Goal: Information Seeking & Learning: Learn about a topic

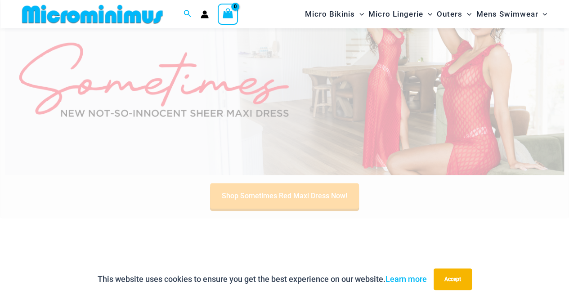
scroll to position [308, 0]
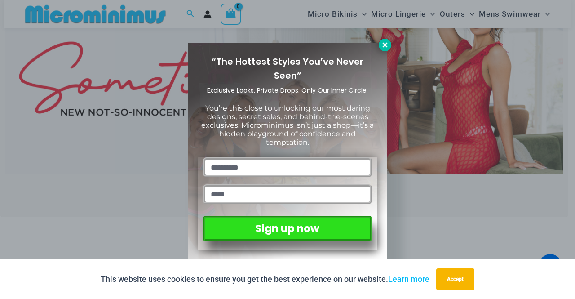
click at [386, 45] on icon at bounding box center [385, 44] width 5 height 5
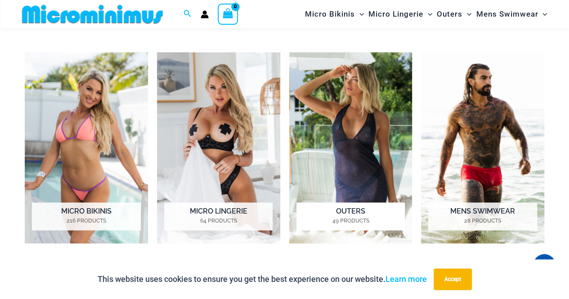
scroll to position [667, 0]
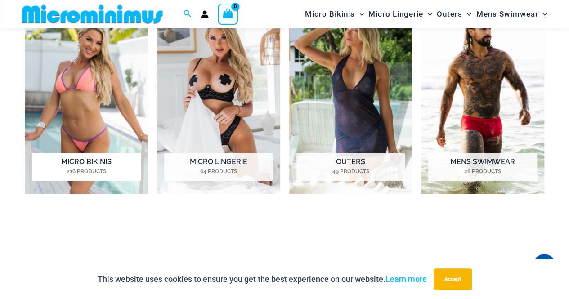
click at [84, 167] on mark "216 Products" at bounding box center [86, 171] width 108 height 8
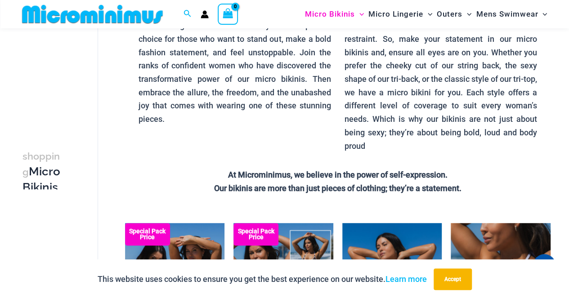
scroll to position [127, 0]
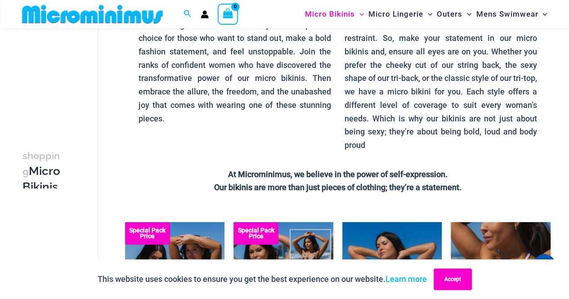
click at [449, 273] on button "Accept" at bounding box center [452, 279] width 38 height 22
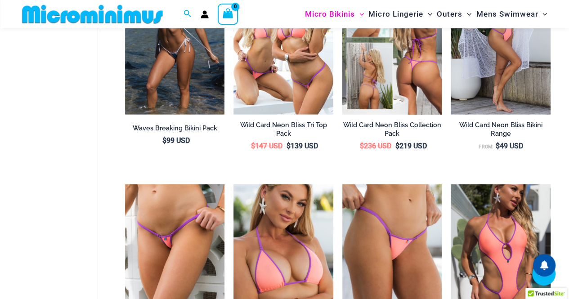
scroll to position [1566, 0]
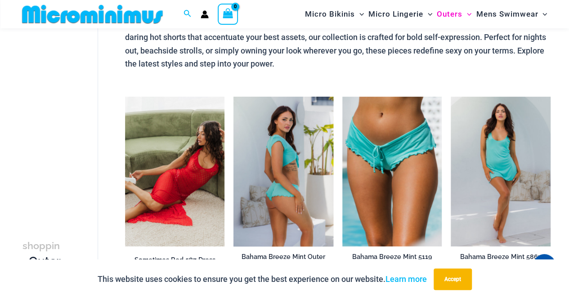
scroll to position [83, 0]
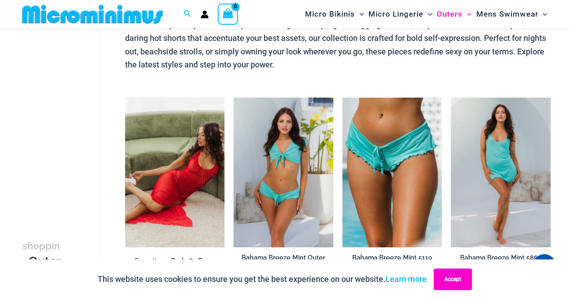
click at [450, 283] on button "Accept" at bounding box center [452, 279] width 38 height 22
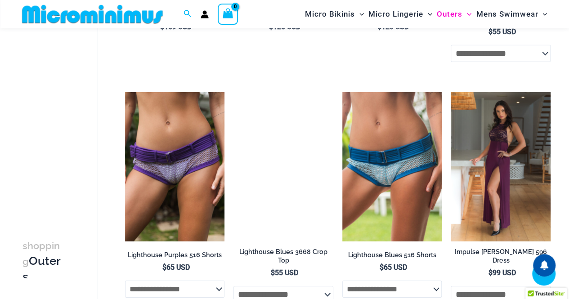
scroll to position [1297, 0]
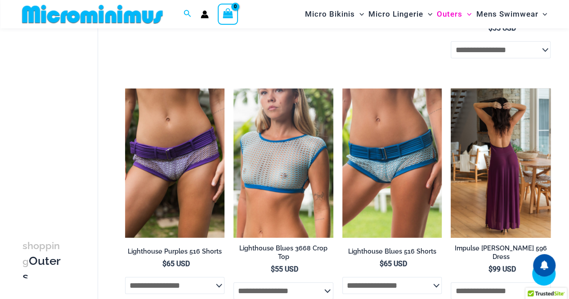
click at [497, 152] on img at bounding box center [501, 163] width 100 height 149
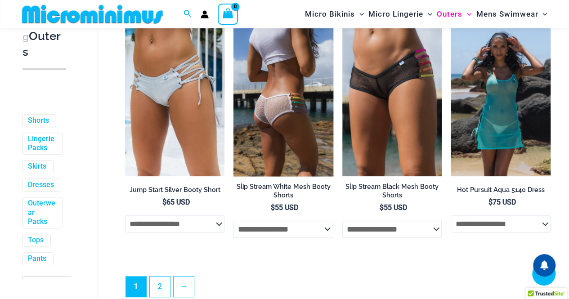
scroll to position [2050, 0]
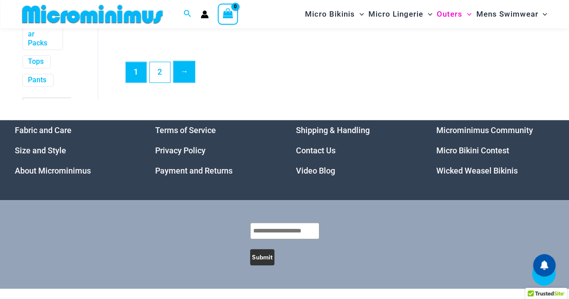
click at [186, 72] on link "→" at bounding box center [184, 71] width 21 height 21
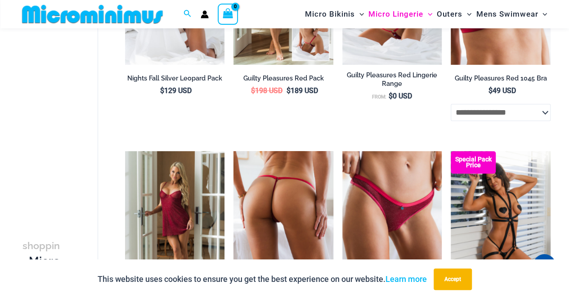
scroll to position [352, 0]
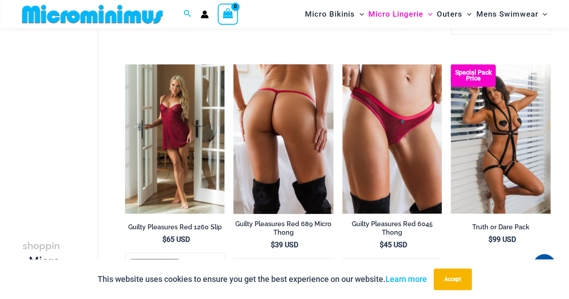
click at [299, 120] on img at bounding box center [283, 138] width 100 height 149
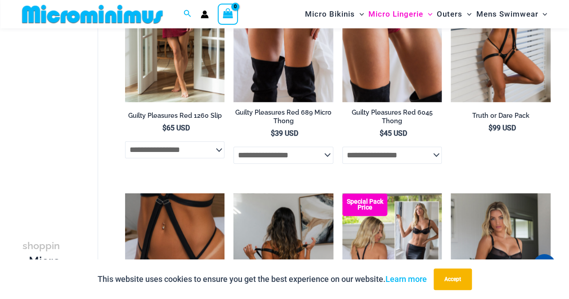
scroll to position [635, 0]
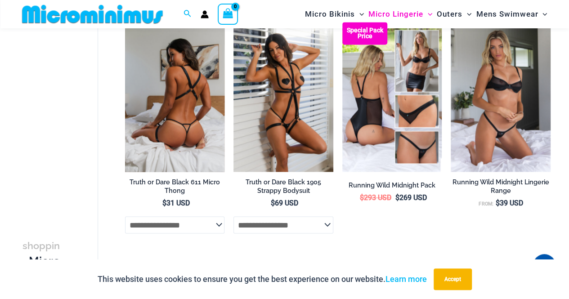
click at [171, 142] on img at bounding box center [175, 96] width 100 height 149
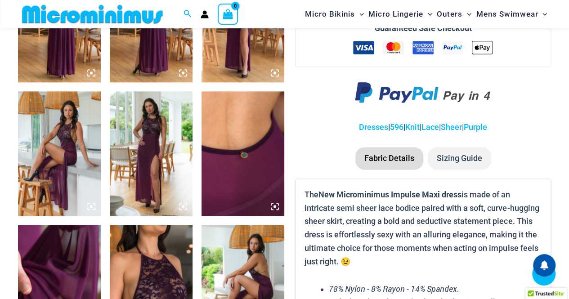
scroll to position [622, 0]
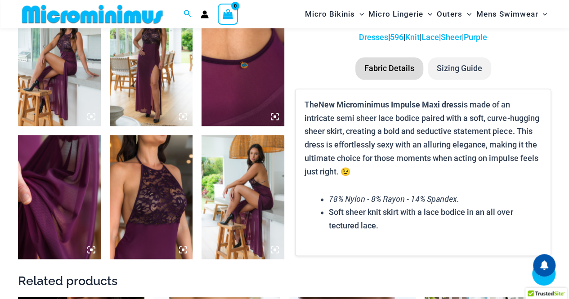
click at [171, 189] on img at bounding box center [151, 197] width 83 height 124
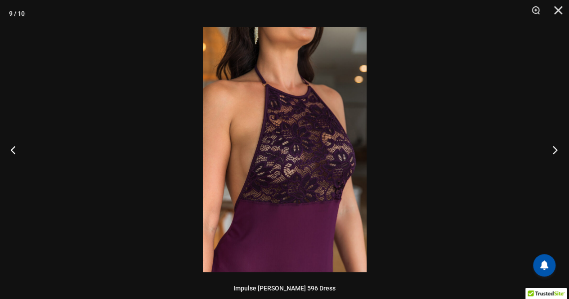
click at [556, 153] on button "Next" at bounding box center [552, 149] width 34 height 45
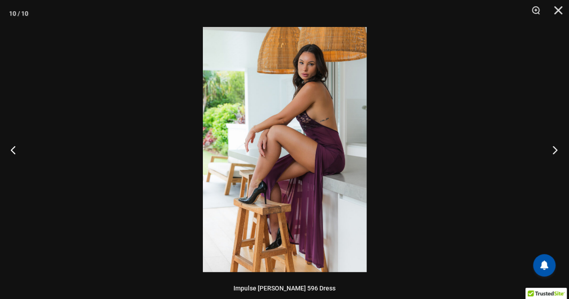
click at [555, 153] on button "Next" at bounding box center [552, 149] width 34 height 45
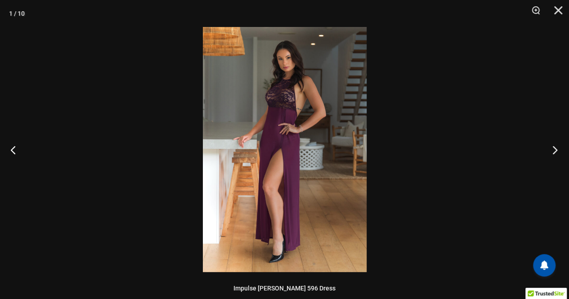
click at [555, 153] on button "Next" at bounding box center [552, 149] width 34 height 45
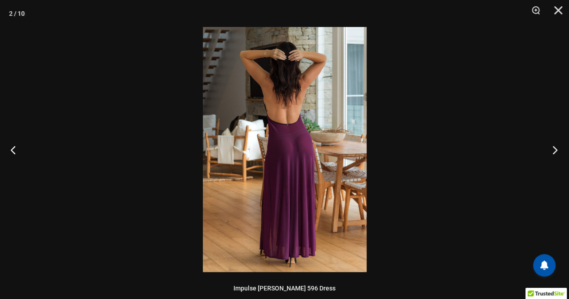
click at [555, 153] on button "Next" at bounding box center [552, 149] width 34 height 45
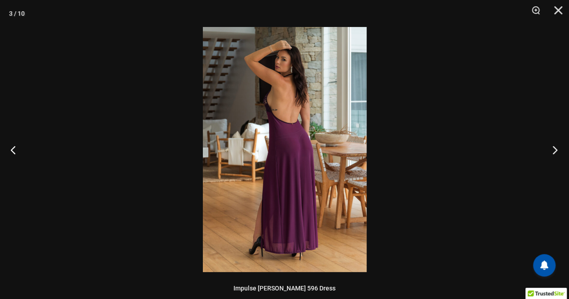
click at [555, 153] on button "Next" at bounding box center [552, 149] width 34 height 45
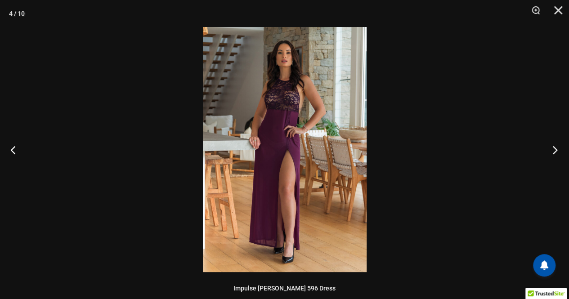
click at [555, 153] on button "Next" at bounding box center [552, 149] width 34 height 45
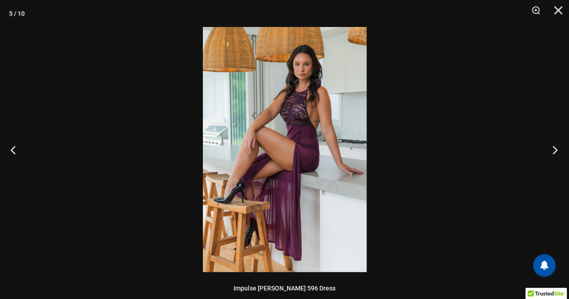
click at [555, 153] on button "Next" at bounding box center [552, 149] width 34 height 45
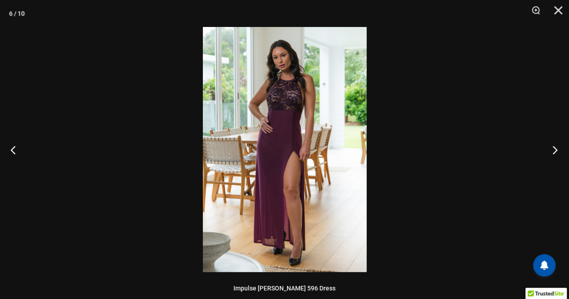
click at [554, 150] on button "Next" at bounding box center [552, 149] width 34 height 45
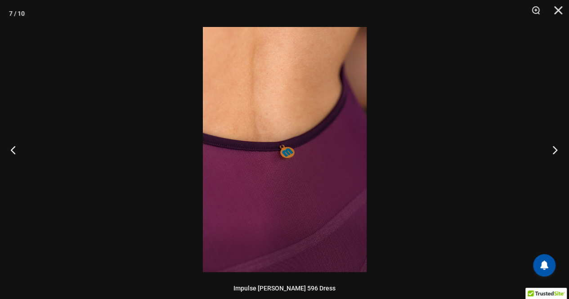
click at [557, 149] on button "Next" at bounding box center [552, 149] width 34 height 45
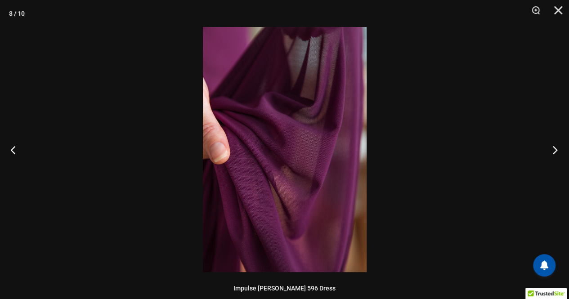
click at [556, 146] on button "Next" at bounding box center [552, 149] width 34 height 45
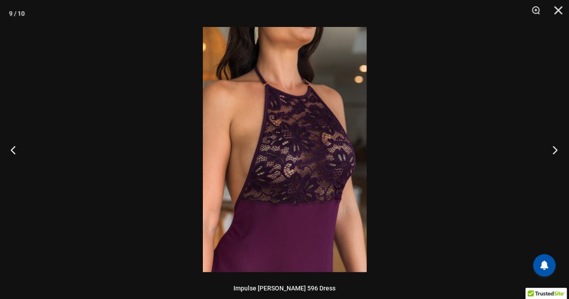
click at [556, 146] on button "Next" at bounding box center [552, 149] width 34 height 45
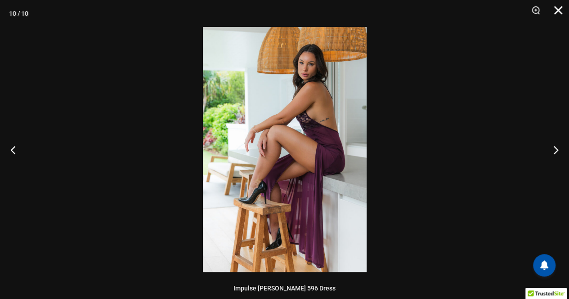
click at [555, 13] on button "Close" at bounding box center [555, 13] width 22 height 27
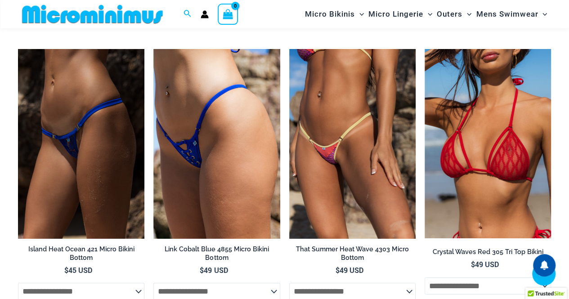
scroll to position [1656, 0]
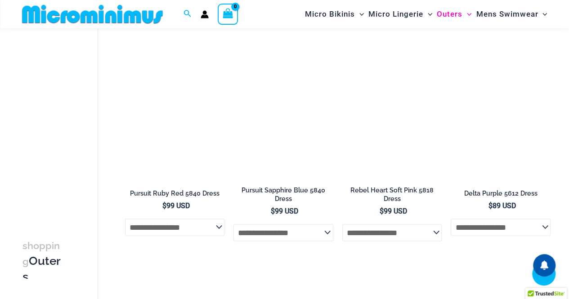
scroll to position [937, 0]
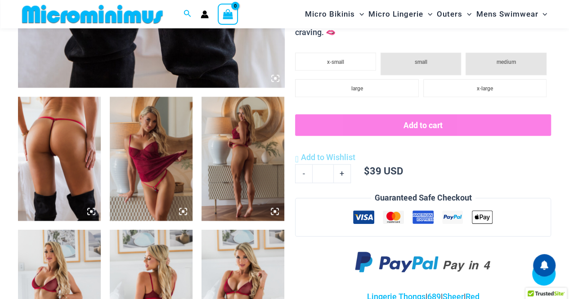
scroll to position [397, 0]
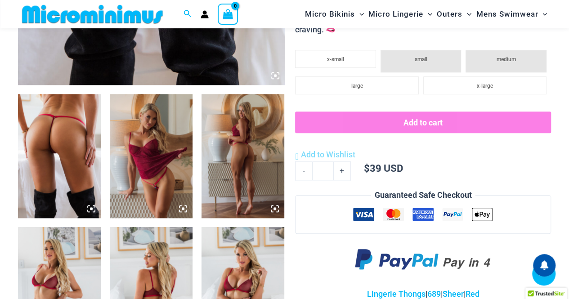
click at [170, 195] on img at bounding box center [151, 156] width 83 height 124
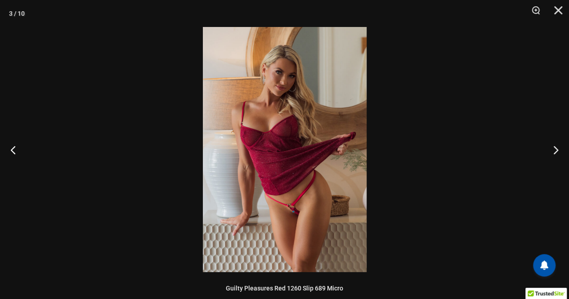
click at [346, 231] on img at bounding box center [285, 149] width 164 height 245
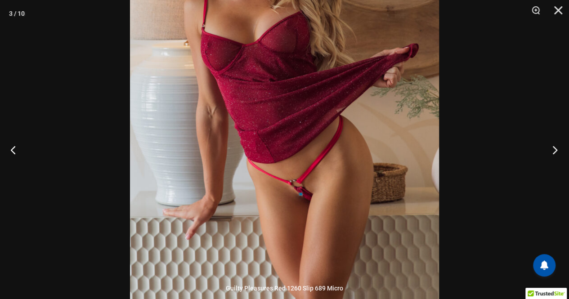
click at [546, 150] on button "Next" at bounding box center [552, 149] width 34 height 45
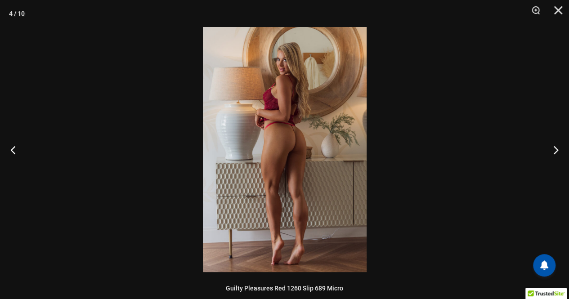
click at [549, 52] on div at bounding box center [284, 149] width 569 height 299
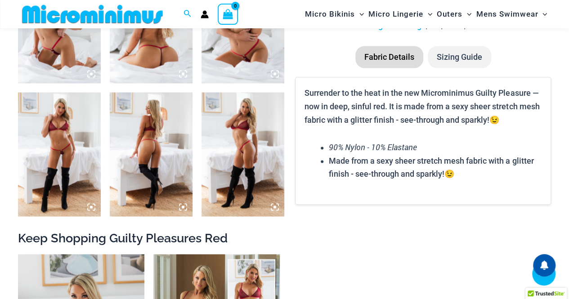
scroll to position [666, 0]
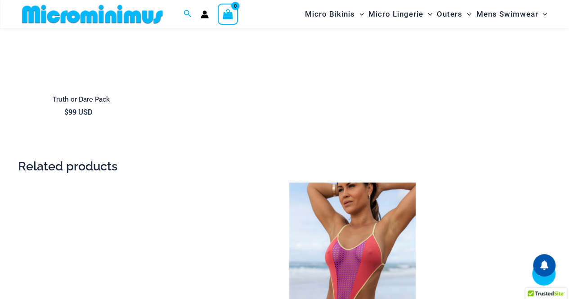
scroll to position [982, 0]
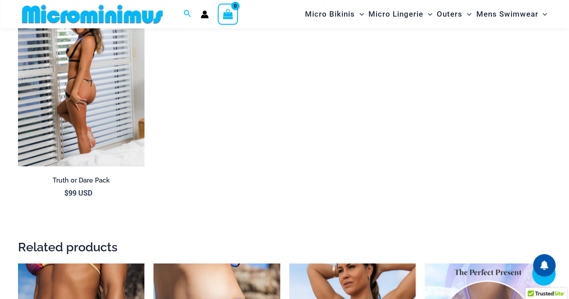
click at [120, 130] on img at bounding box center [81, 72] width 126 height 190
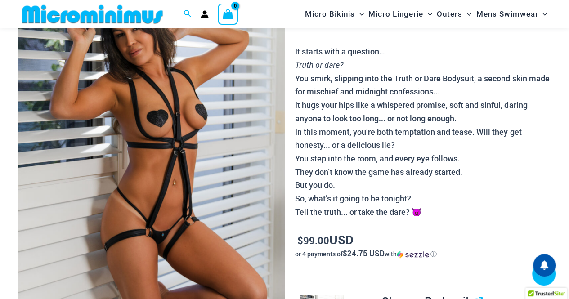
scroll to position [173, 0]
